Goal: Task Accomplishment & Management: Manage account settings

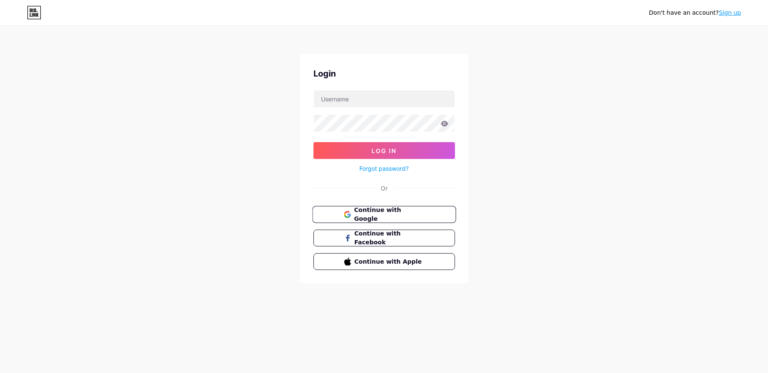
click at [373, 213] on span "Continue with Google" at bounding box center [389, 215] width 70 height 18
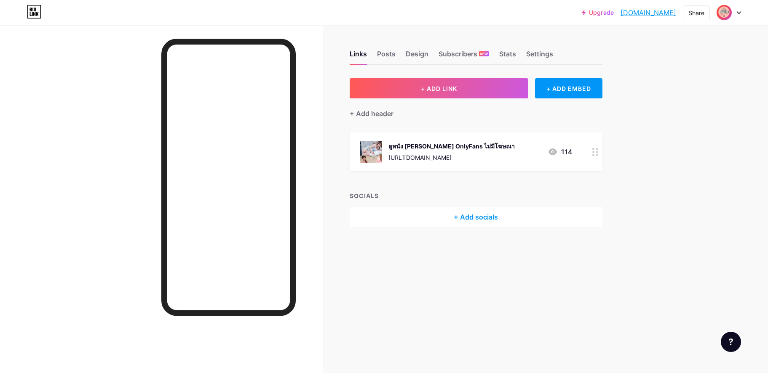
click at [738, 15] on div at bounding box center [728, 12] width 24 height 15
click at [671, 116] on li "Logout" at bounding box center [688, 118] width 104 height 23
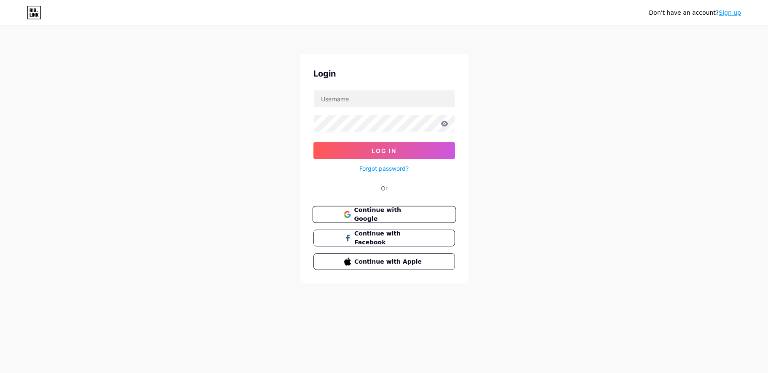
click at [374, 209] on button "Continue with Google" at bounding box center [384, 214] width 144 height 17
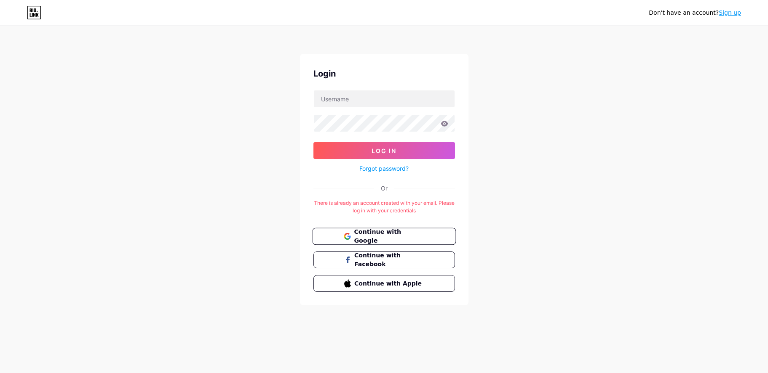
click at [407, 242] on button "Continue with Google" at bounding box center [384, 236] width 144 height 17
click at [731, 15] on link "Sign up" at bounding box center [729, 12] width 22 height 7
